Goal: Transaction & Acquisition: Purchase product/service

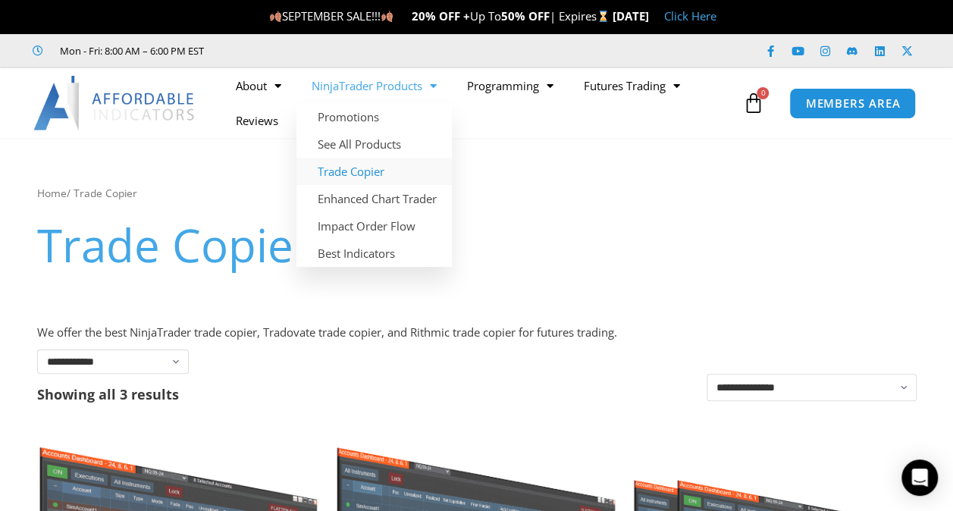
click at [349, 174] on link "Trade Copier" at bounding box center [374, 171] width 155 height 27
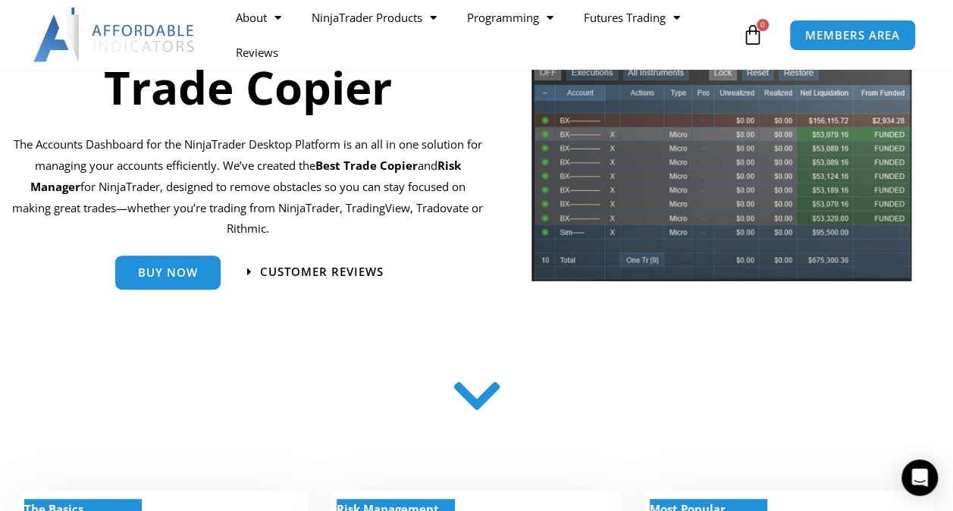
scroll to position [182, 0]
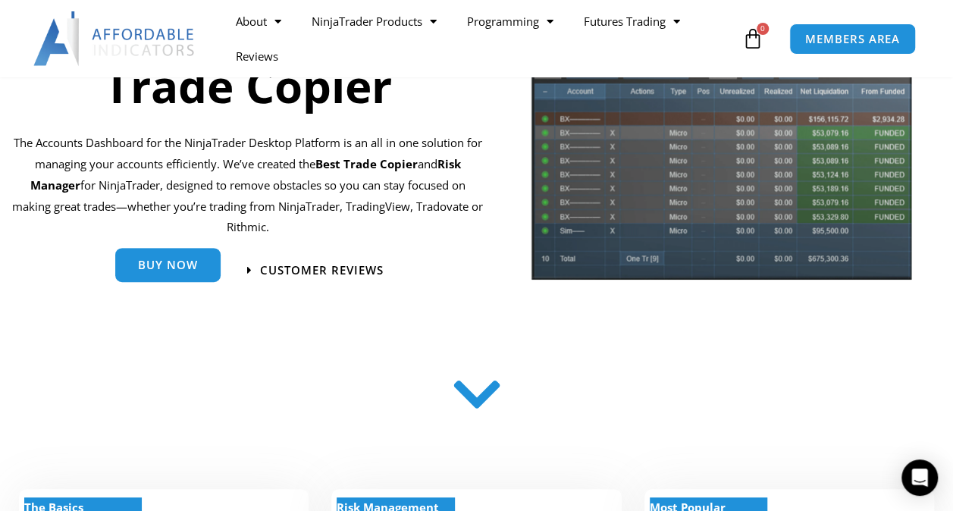
click at [160, 268] on span "Buy Now" at bounding box center [168, 264] width 60 height 11
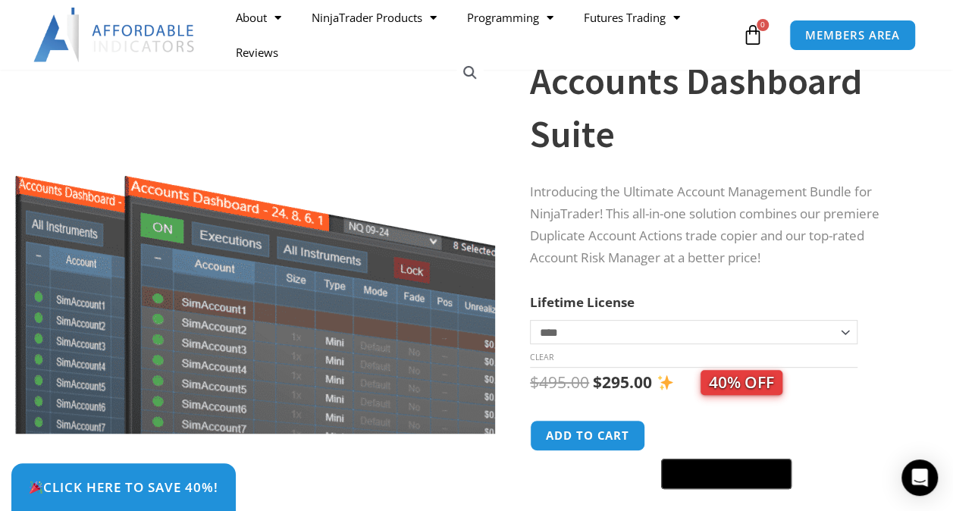
scroll to position [243, 0]
